Goal: Task Accomplishment & Management: Complete application form

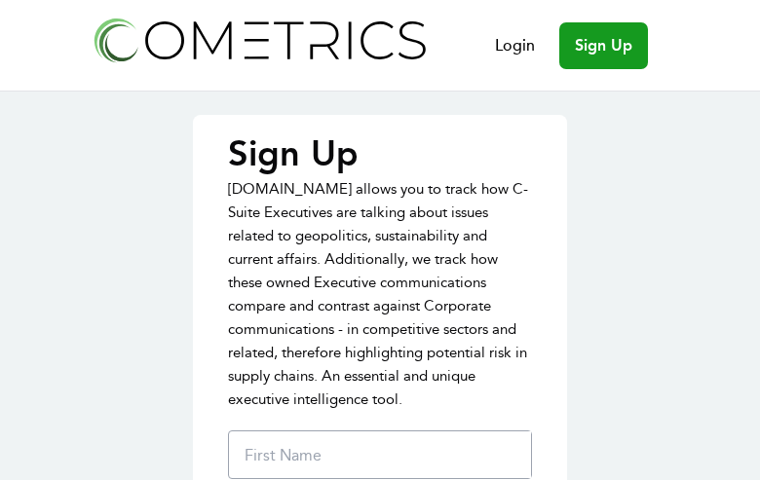
type input "BlKNAkMXfUoGNyV"
type input "TukoSaZeioV"
type input "[EMAIL_ADDRESS][DOMAIN_NAME]"
